Goal: Information Seeking & Learning: Learn about a topic

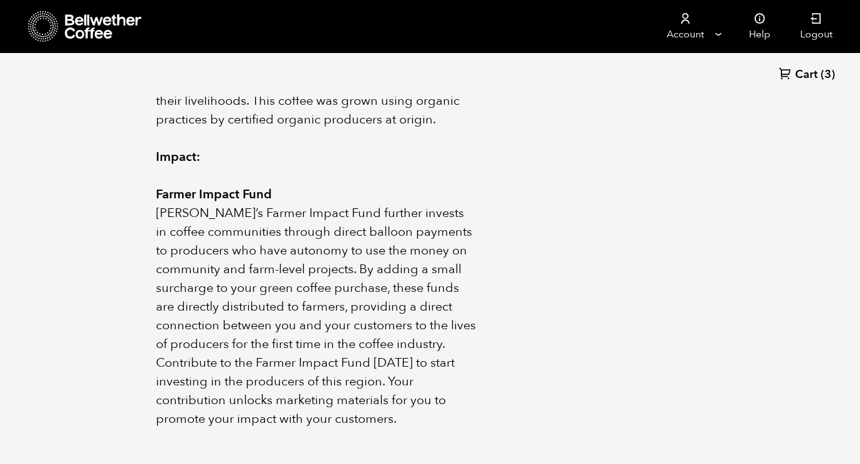
scroll to position [735, 0]
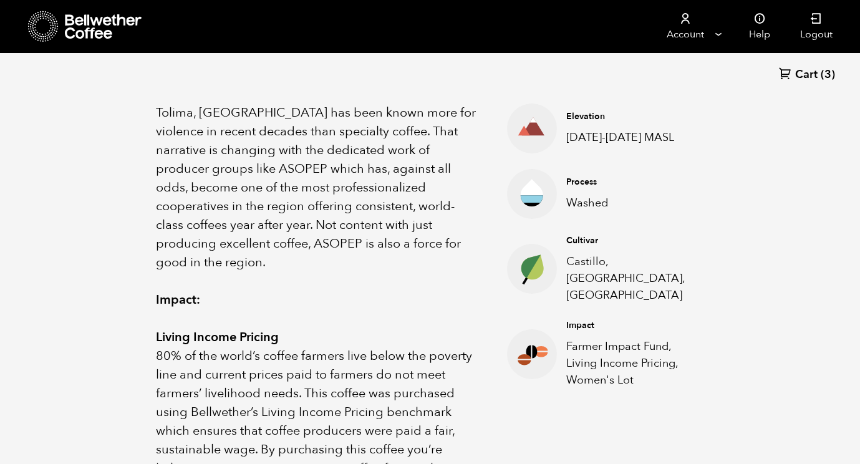
scroll to position [487, 0]
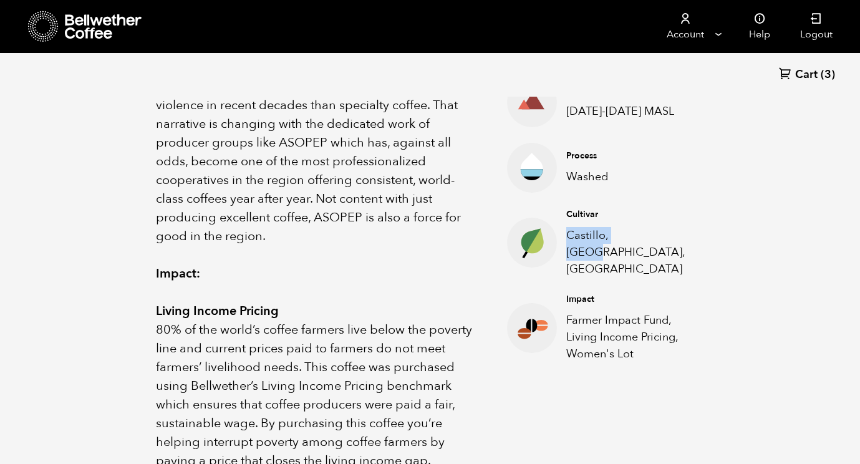
drag, startPoint x: 568, startPoint y: 231, endPoint x: 636, endPoint y: 240, distance: 68.6
click at [636, 240] on p "Castillo, Caturra, Colombia" at bounding box center [625, 252] width 119 height 51
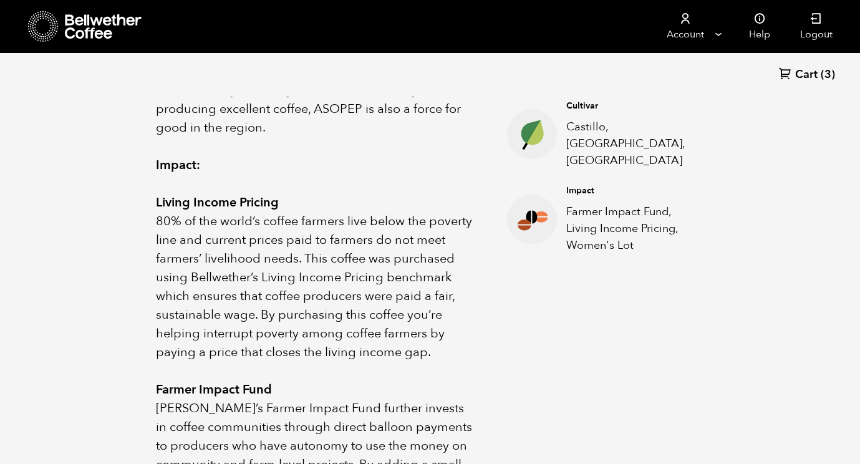
scroll to position [1262, 0]
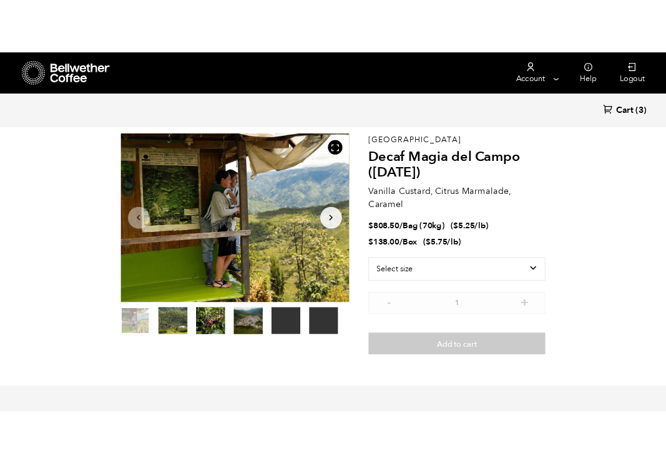
scroll to position [0, 0]
